Goal: Navigation & Orientation: Find specific page/section

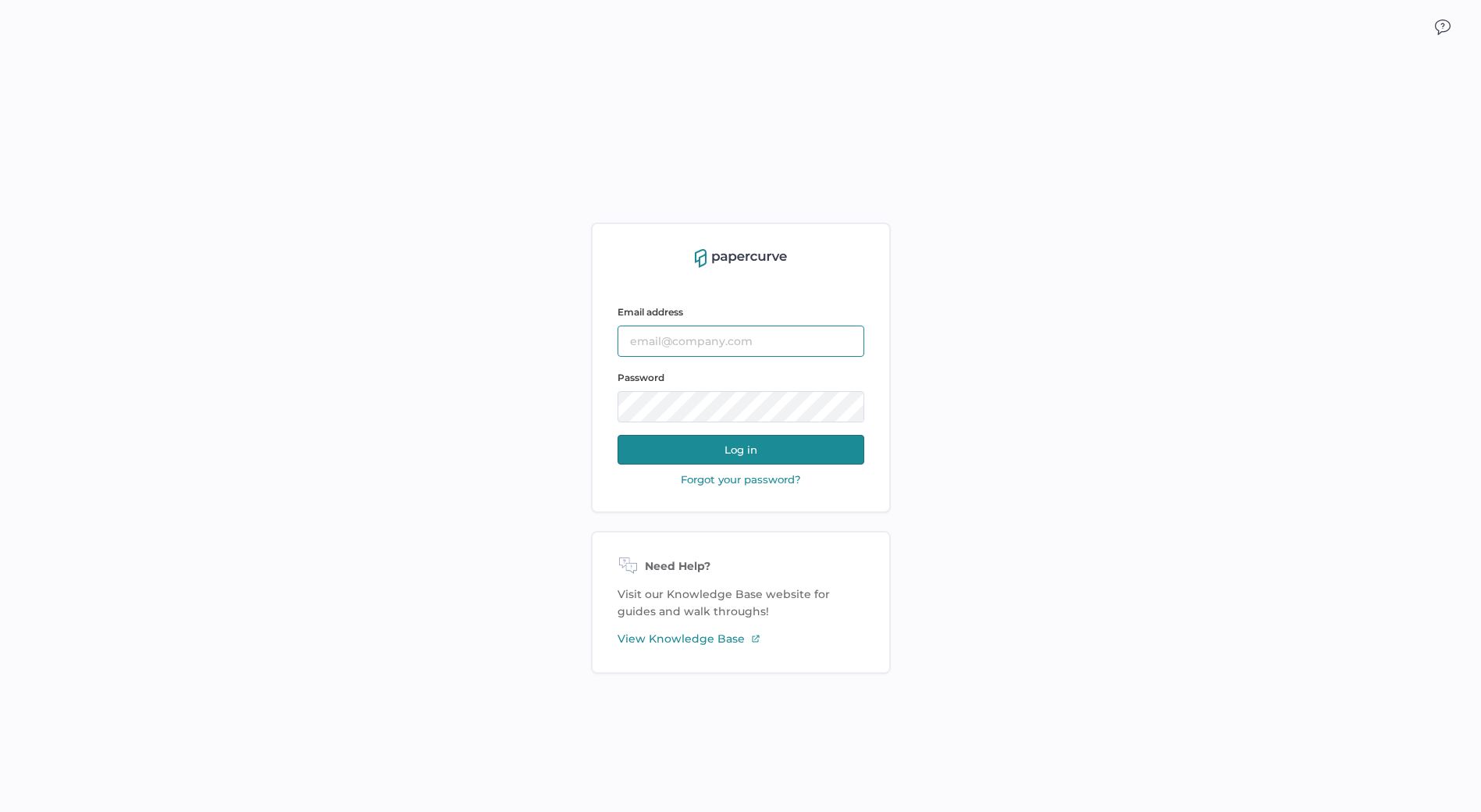
type input "[EMAIL_ADDRESS][DOMAIN_NAME]"
click at [770, 439] on button "Log in" at bounding box center [740, 450] width 247 height 30
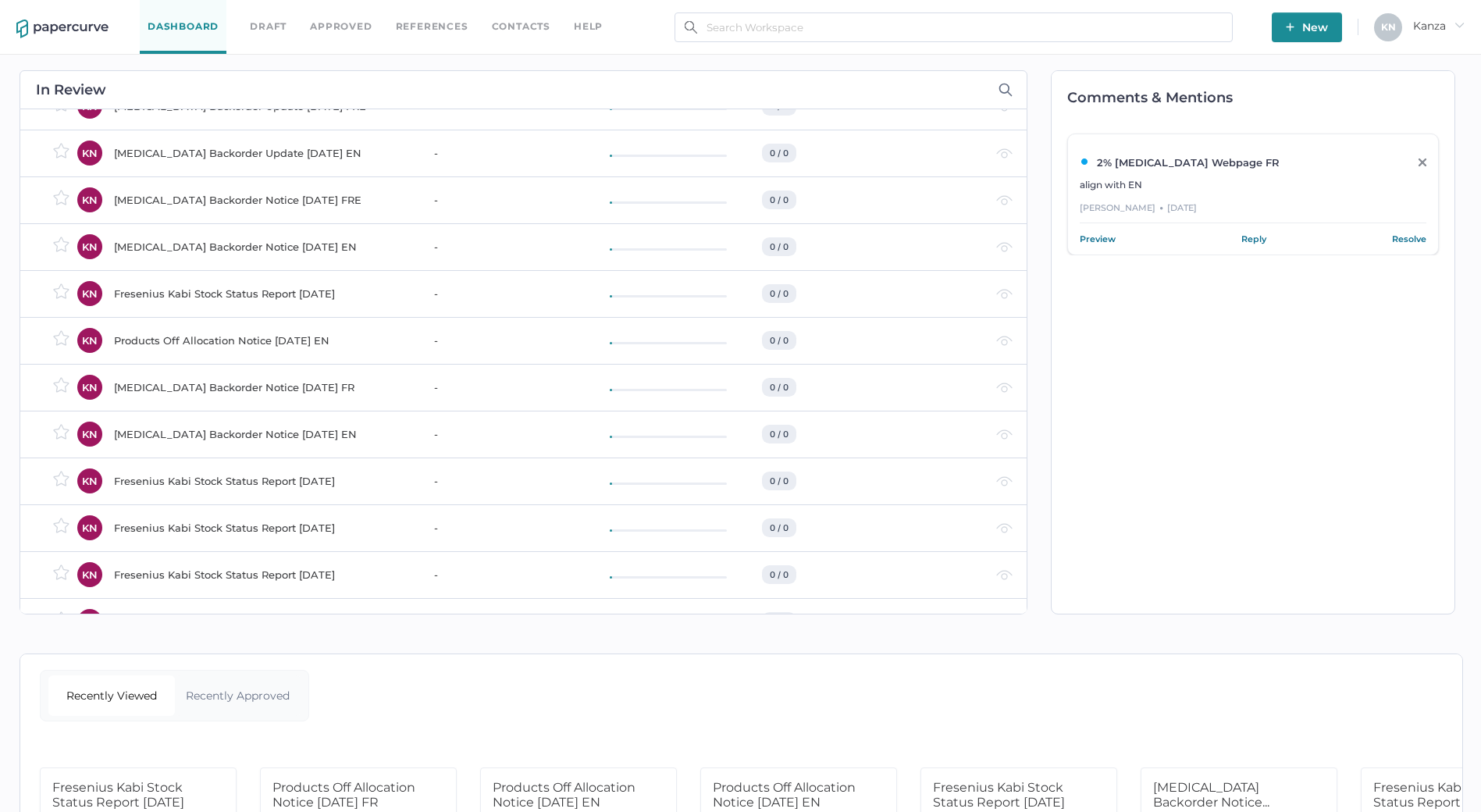
scroll to position [703, 0]
